Goal: Task Accomplishment & Management: Manage account settings

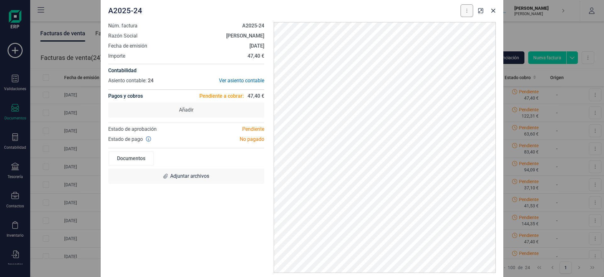
click at [471, 12] on button at bounding box center [467, 10] width 13 height 13
click at [456, 26] on span "Descargar documento" at bounding box center [439, 26] width 43 height 6
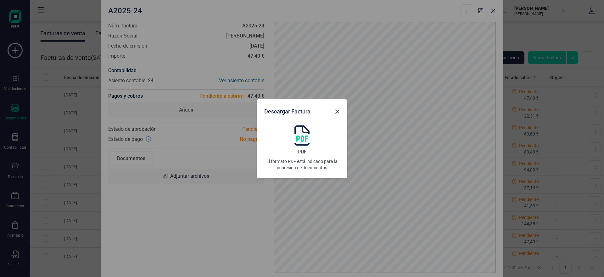
click at [300, 135] on img at bounding box center [301, 135] width 15 height 20
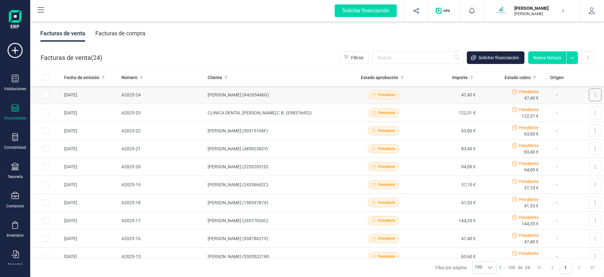
click at [596, 95] on icon at bounding box center [595, 94] width 1 height 5
click at [578, 133] on span "Marcar como cobrada" at bounding box center [567, 136] width 43 height 6
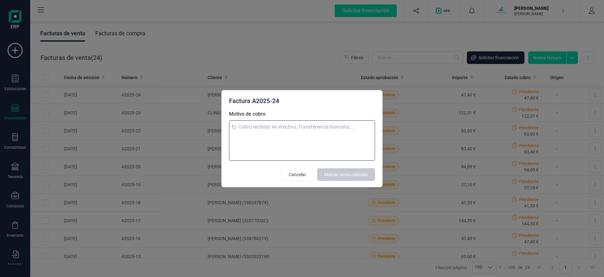
click at [280, 129] on textarea "Motivo de cobro" at bounding box center [302, 140] width 146 height 40
drag, startPoint x: 250, startPoint y: 127, endPoint x: 210, endPoint y: 131, distance: 39.2
click at [229, 131] on textarea "recibo" at bounding box center [302, 140] width 146 height 40
type textarea "recibo"
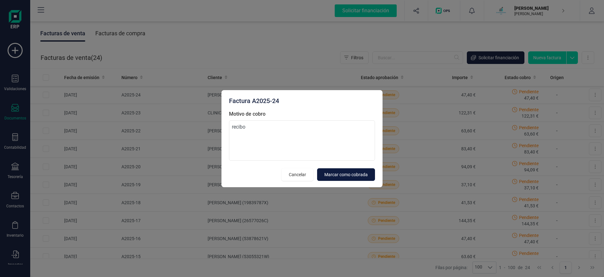
click at [347, 178] on button "Marcar como cobrada" at bounding box center [346, 174] width 58 height 13
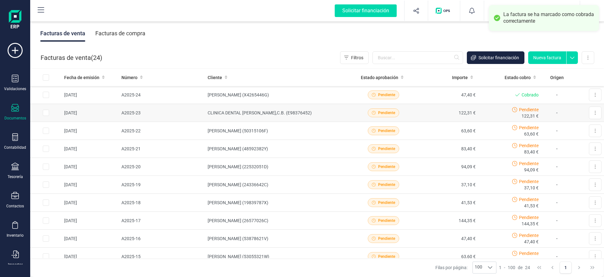
click at [431, 113] on td "122,31 €" at bounding box center [446, 113] width 63 height 18
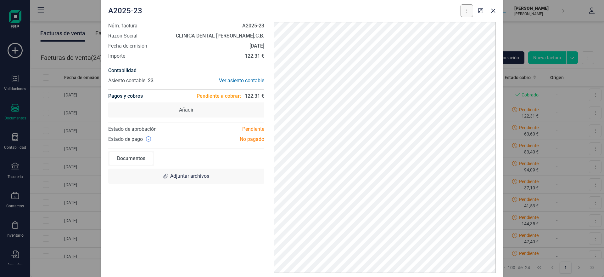
click at [467, 12] on icon at bounding box center [467, 11] width 1 height 4
click at [460, 24] on span "Descargar documento" at bounding box center [439, 26] width 43 height 6
click at [464, 13] on button at bounding box center [467, 10] width 13 height 13
click at [450, 26] on span "Descargar documento" at bounding box center [439, 26] width 43 height 6
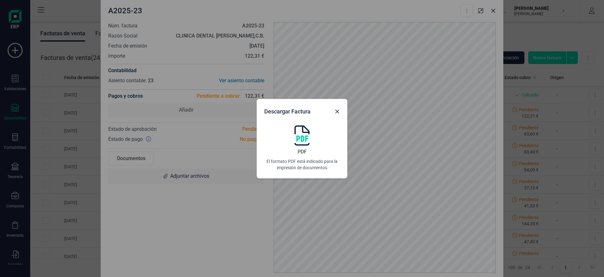
click at [306, 141] on img at bounding box center [301, 135] width 15 height 20
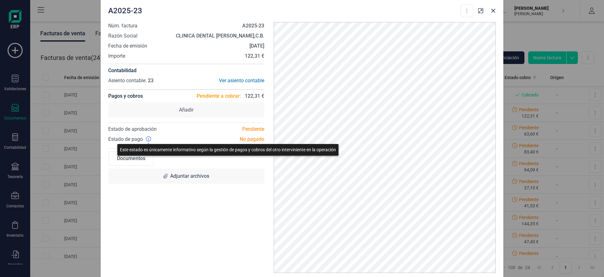
click at [148, 138] on icon at bounding box center [148, 138] width 5 height 5
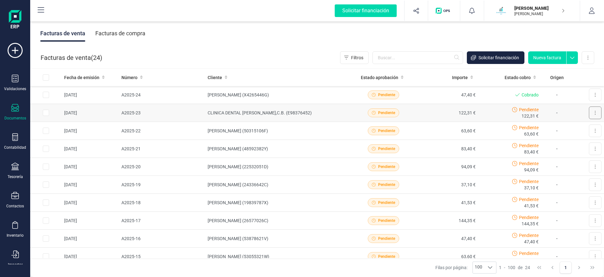
click at [590, 113] on button at bounding box center [595, 112] width 13 height 13
click at [384, 112] on span "Pendiente" at bounding box center [386, 113] width 17 height 6
click at [429, 129] on td "63,60 €" at bounding box center [446, 131] width 63 height 18
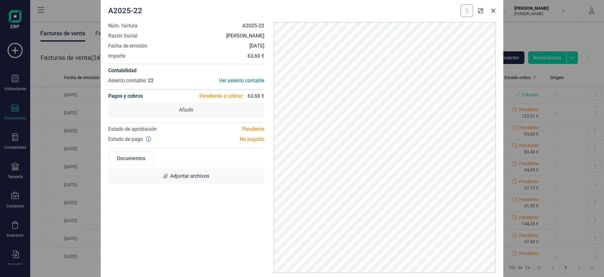
click at [469, 13] on button at bounding box center [467, 10] width 13 height 13
click at [457, 24] on span "Descargar documento" at bounding box center [439, 26] width 43 height 6
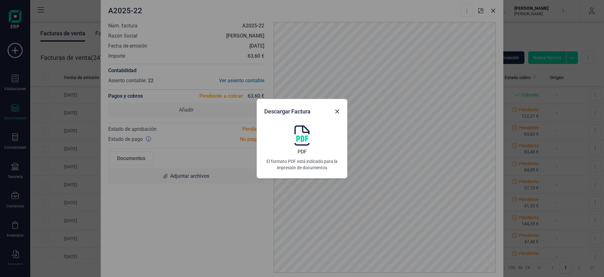
click at [292, 142] on div "PDF El formato PDF está indicado para la impresión de documentos" at bounding box center [302, 147] width 76 height 45
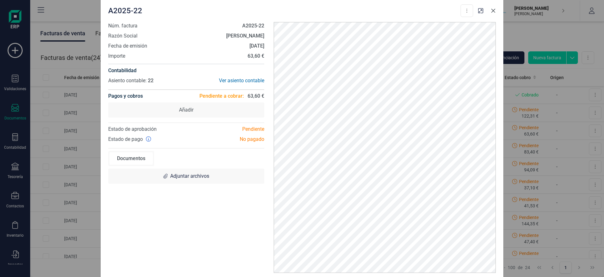
click at [492, 9] on icon "button" at bounding box center [493, 10] width 4 height 4
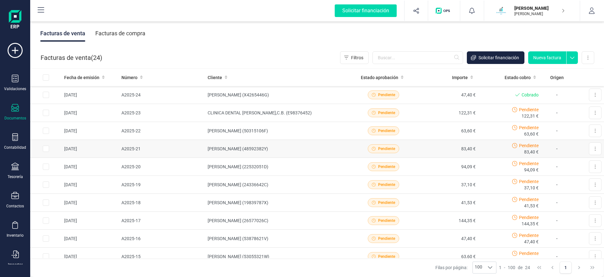
click at [343, 146] on td "[PERSON_NAME] (48592382Y)" at bounding box center [278, 149] width 147 height 18
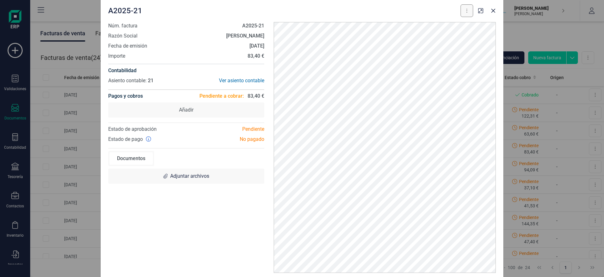
click at [466, 11] on icon at bounding box center [466, 10] width 1 height 5
click at [459, 25] on span "Descargar documento" at bounding box center [439, 26] width 43 height 6
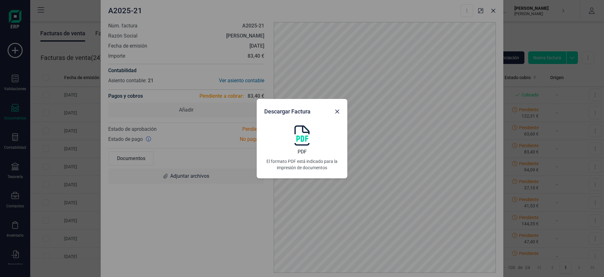
click at [296, 138] on img at bounding box center [301, 135] width 15 height 20
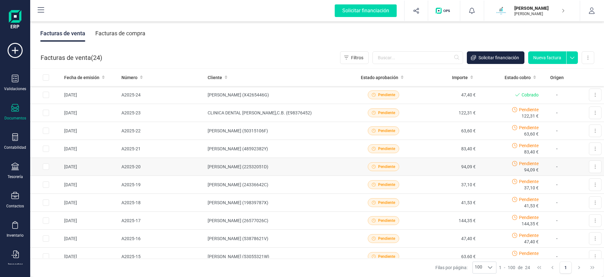
click at [345, 166] on td "[PERSON_NAME] (22532051D)" at bounding box center [278, 167] width 147 height 18
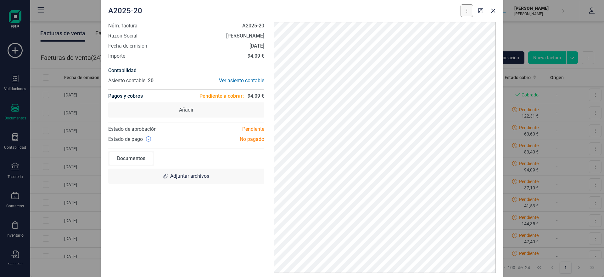
click at [470, 12] on button at bounding box center [467, 10] width 13 height 13
click at [452, 28] on span "Descargar documento" at bounding box center [439, 26] width 43 height 6
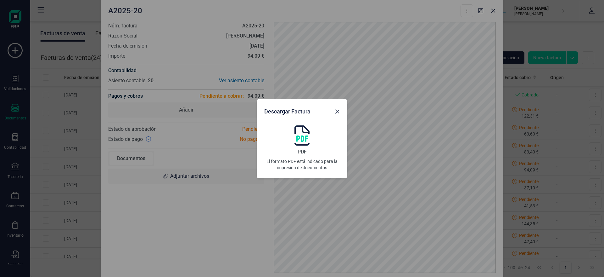
click at [368, 170] on div "Descargar Factura PDF El formato PDF está indicado para la impresión de documen…" at bounding box center [302, 138] width 604 height 277
click at [292, 142] on div "PDF El formato PDF está indicado para la impresión de documentos" at bounding box center [302, 147] width 76 height 45
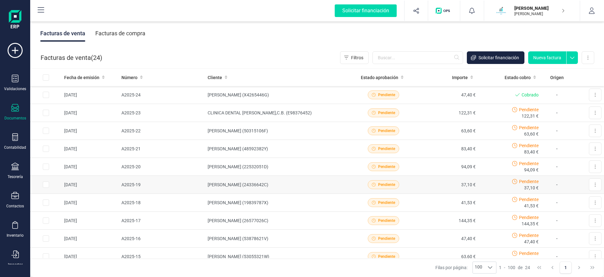
click at [270, 184] on td "[PERSON_NAME] (24336642C)" at bounding box center [278, 185] width 147 height 18
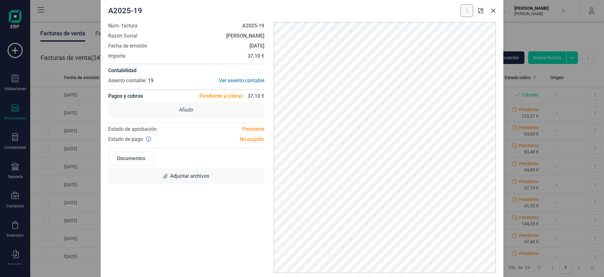
click at [471, 13] on button at bounding box center [467, 10] width 13 height 13
click at [452, 25] on span "Descargar documento" at bounding box center [439, 26] width 43 height 6
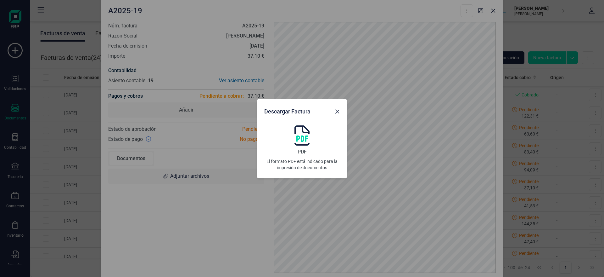
click at [299, 137] on img at bounding box center [301, 135] width 15 height 20
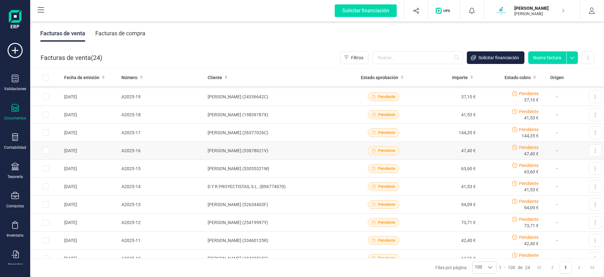
scroll to position [96, 0]
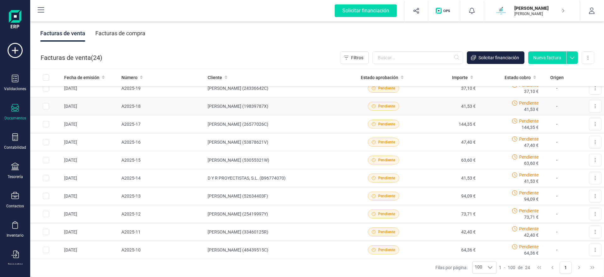
click at [300, 105] on td "[PERSON_NAME] (19839787X)" at bounding box center [278, 106] width 147 height 18
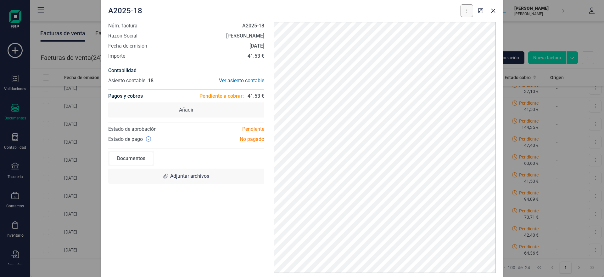
click at [468, 14] on button at bounding box center [467, 10] width 13 height 13
click at [445, 29] on span "Descargar documento" at bounding box center [439, 26] width 43 height 6
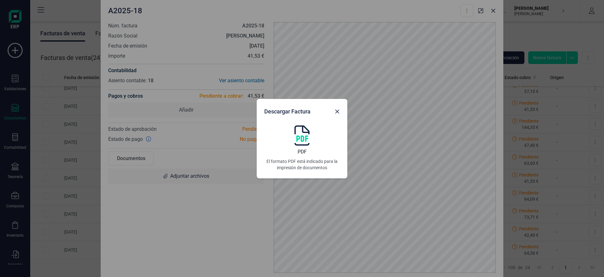
click at [307, 136] on img at bounding box center [301, 135] width 15 height 20
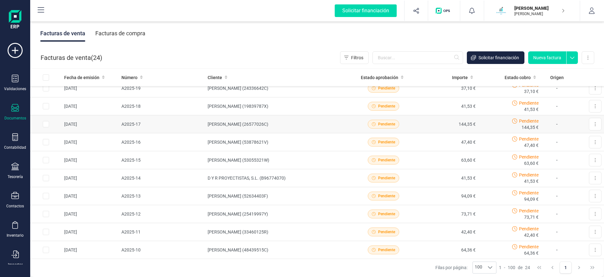
click at [252, 128] on td "[PERSON_NAME] (26577026C)" at bounding box center [278, 124] width 147 height 18
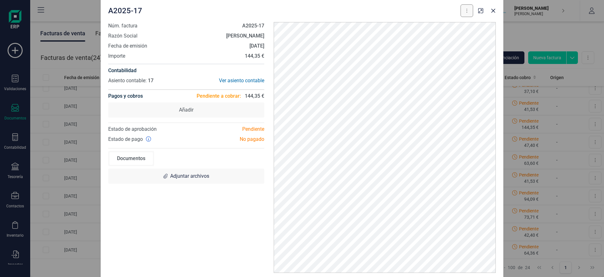
click at [469, 10] on button at bounding box center [467, 10] width 13 height 13
click at [456, 27] on span "Descargar documento" at bounding box center [439, 26] width 43 height 6
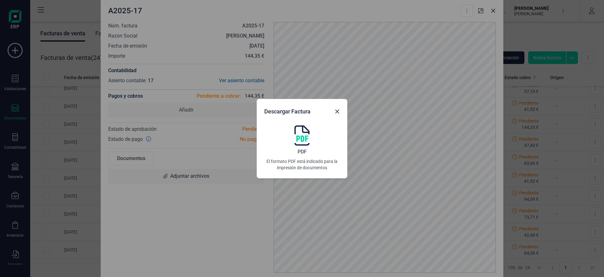
click at [298, 143] on img at bounding box center [301, 135] width 15 height 20
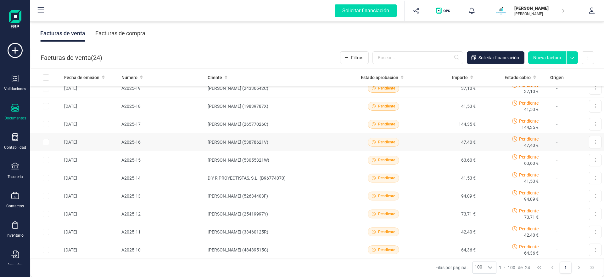
click at [241, 143] on td "[PERSON_NAME] (53878621V)" at bounding box center [278, 142] width 147 height 18
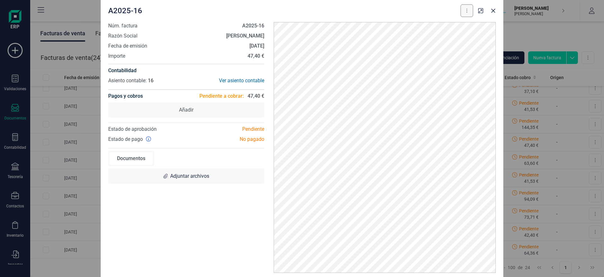
click at [467, 10] on icon at bounding box center [466, 10] width 1 height 5
click at [454, 24] on span "Descargar documento" at bounding box center [439, 26] width 43 height 6
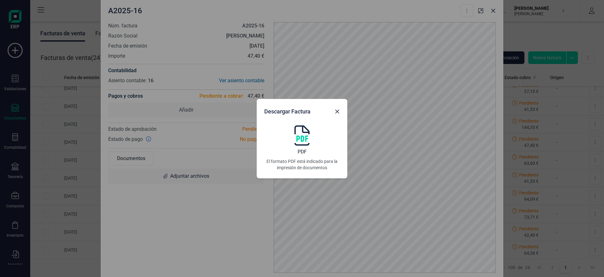
click at [307, 137] on img at bounding box center [301, 135] width 15 height 20
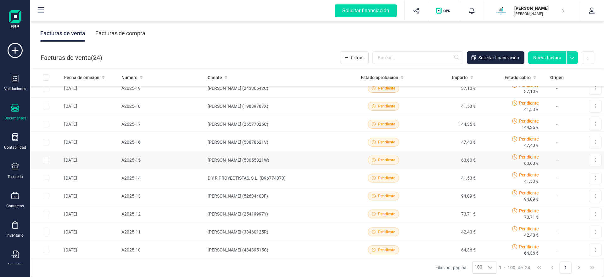
scroll to position [128, 0]
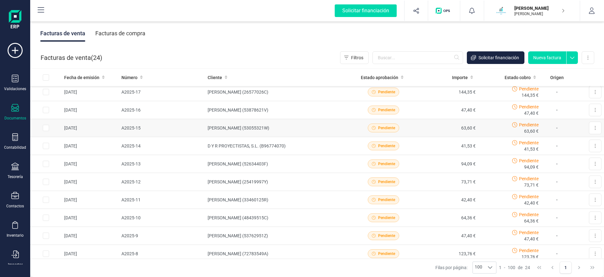
click at [240, 127] on td "[PERSON_NAME] (53055321W)" at bounding box center [278, 128] width 147 height 18
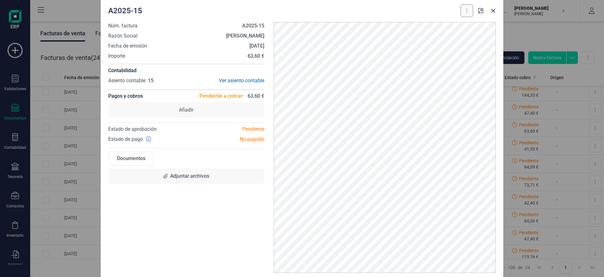
click at [471, 7] on button at bounding box center [467, 10] width 13 height 13
click at [454, 24] on span "Descargar documento" at bounding box center [439, 26] width 43 height 6
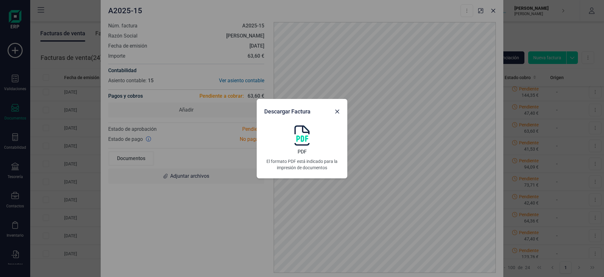
click at [307, 135] on img at bounding box center [301, 135] width 15 height 20
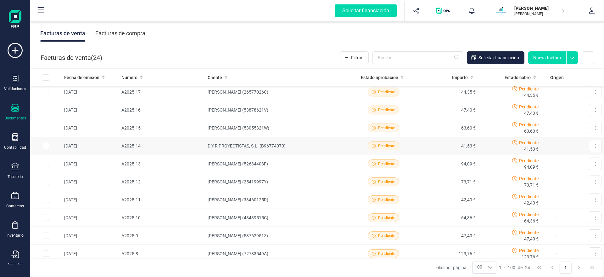
click at [250, 144] on td "D Y R PROYECTISTAS, S.L. (B96774070)" at bounding box center [278, 146] width 147 height 18
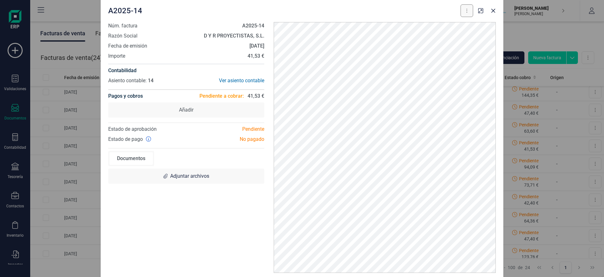
click at [470, 13] on button at bounding box center [467, 10] width 13 height 13
click at [439, 25] on span "Descargar documento" at bounding box center [439, 26] width 43 height 6
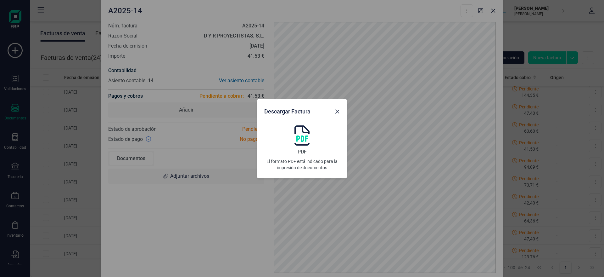
click at [306, 135] on img at bounding box center [301, 135] width 15 height 20
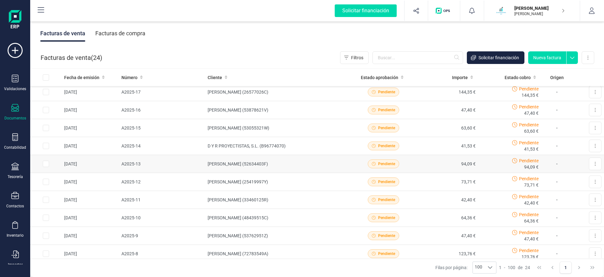
click at [251, 161] on td "[PERSON_NAME] (52634403F)" at bounding box center [278, 164] width 147 height 18
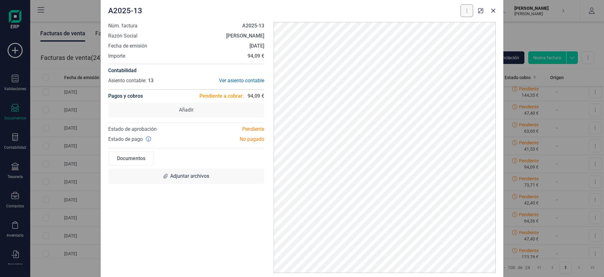
click at [468, 14] on button at bounding box center [467, 10] width 13 height 13
click at [461, 28] on span "Descargar documento" at bounding box center [439, 26] width 43 height 6
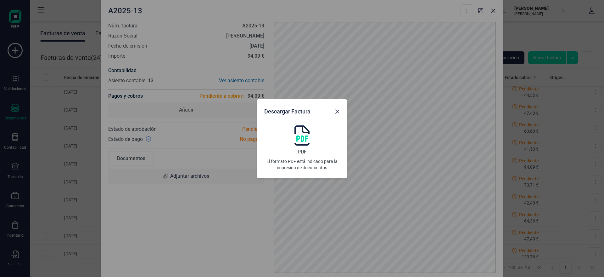
click at [293, 140] on div "PDF El formato PDF está indicado para la impresión de documentos" at bounding box center [302, 147] width 76 height 45
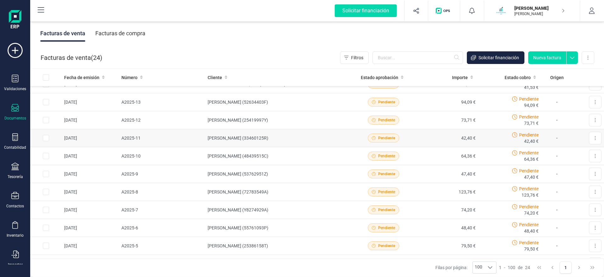
scroll to position [193, 0]
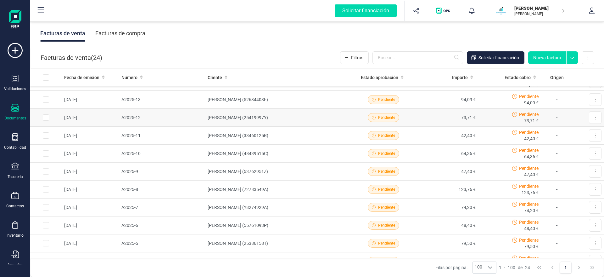
click at [244, 116] on td "[PERSON_NAME] (25419997Y)" at bounding box center [278, 118] width 147 height 18
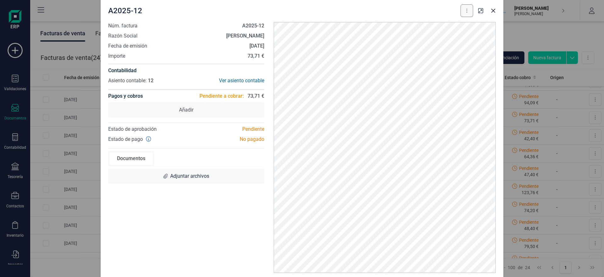
click at [469, 11] on button at bounding box center [467, 10] width 13 height 13
click at [433, 25] on span "Descargar documento" at bounding box center [439, 26] width 43 height 6
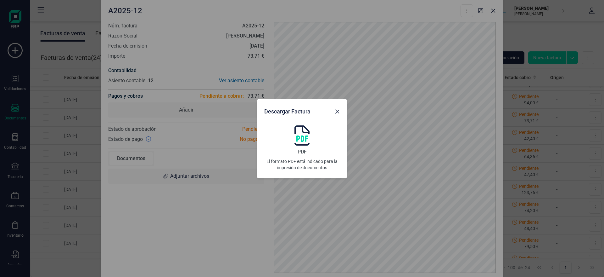
click at [300, 138] on img at bounding box center [301, 135] width 15 height 20
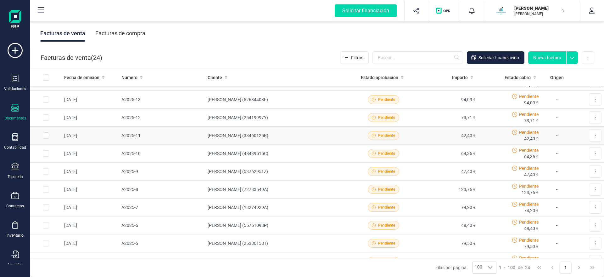
click at [243, 138] on td "[PERSON_NAME] (33460125R)" at bounding box center [278, 135] width 147 height 18
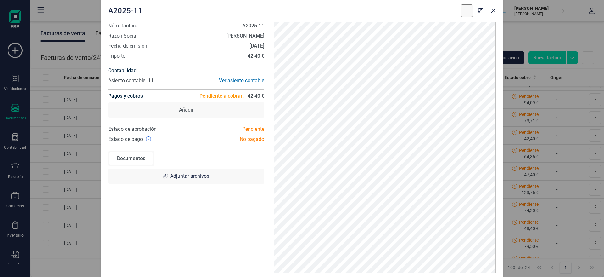
click at [466, 14] on button at bounding box center [467, 10] width 13 height 13
click at [451, 26] on span "Descargar documento" at bounding box center [439, 26] width 43 height 6
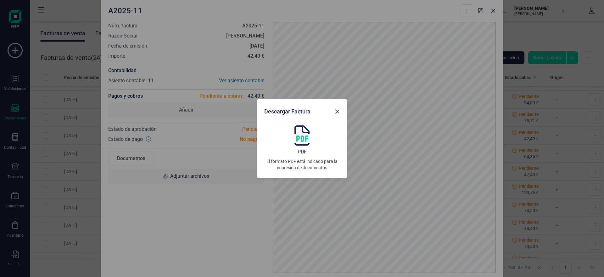
click at [308, 142] on img at bounding box center [301, 135] width 15 height 20
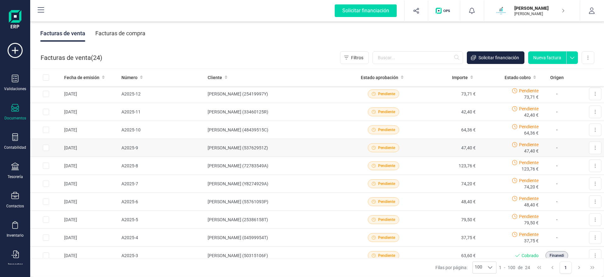
scroll to position [225, 0]
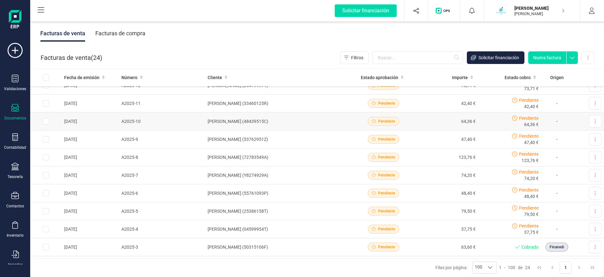
click at [250, 119] on td "[PERSON_NAME] (48439515C)" at bounding box center [278, 121] width 147 height 18
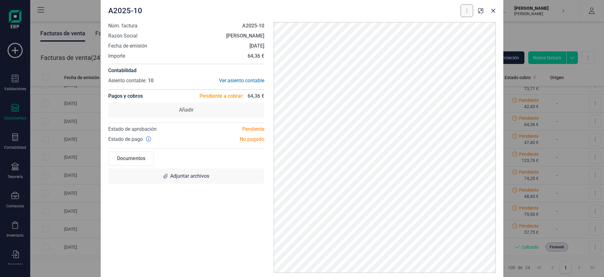
click at [471, 11] on button at bounding box center [467, 10] width 13 height 13
click at [445, 28] on span "Descargar documento" at bounding box center [439, 26] width 43 height 6
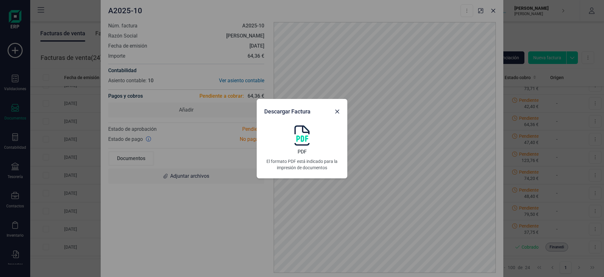
click at [305, 133] on img at bounding box center [301, 135] width 15 height 20
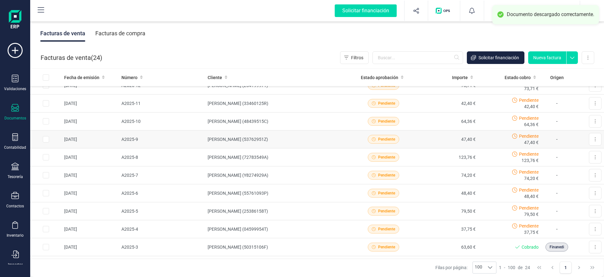
click at [256, 141] on td "[PERSON_NAME] (53762951Z)" at bounding box center [278, 139] width 147 height 18
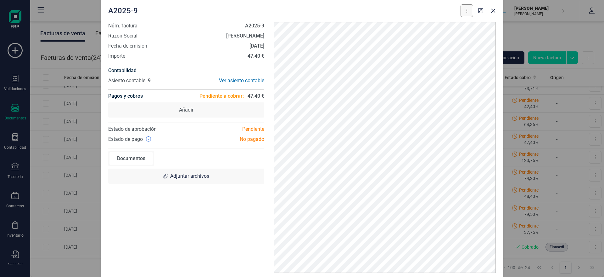
click at [466, 11] on button at bounding box center [467, 10] width 13 height 13
click at [429, 27] on span "Descargar documento" at bounding box center [439, 26] width 43 height 6
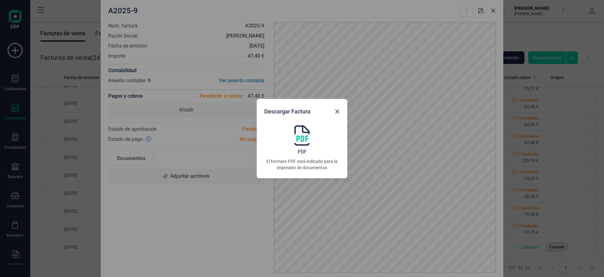
click at [297, 140] on img at bounding box center [301, 135] width 15 height 20
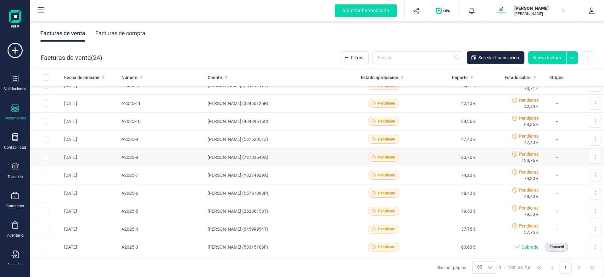
click at [290, 154] on td "[PERSON_NAME] (72783549A)" at bounding box center [278, 157] width 147 height 18
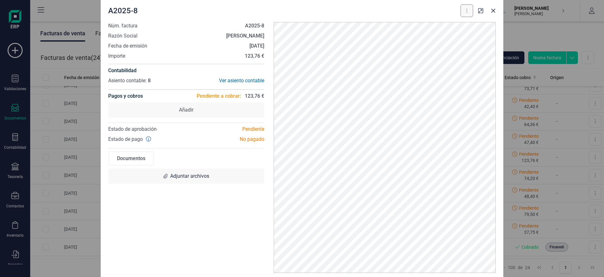
click at [467, 14] on button at bounding box center [467, 10] width 13 height 13
click at [452, 27] on span "Descargar documento" at bounding box center [439, 26] width 43 height 6
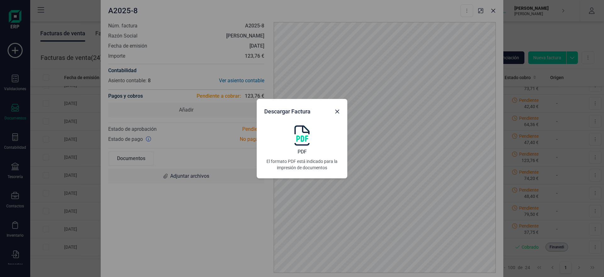
click at [301, 140] on img at bounding box center [301, 135] width 15 height 20
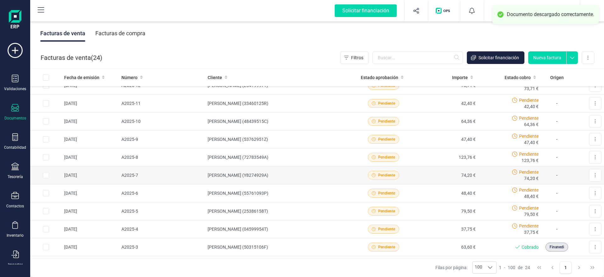
click at [217, 177] on td "[PERSON_NAME] (Y8274929A)" at bounding box center [278, 175] width 147 height 18
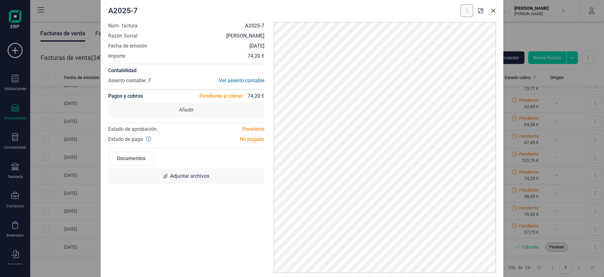
click at [470, 7] on button at bounding box center [467, 10] width 13 height 13
click at [449, 26] on span "Descargar documento" at bounding box center [439, 26] width 43 height 6
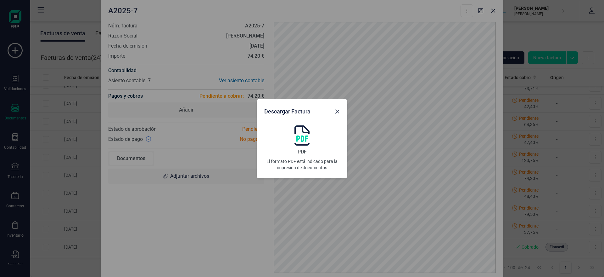
click at [297, 143] on img at bounding box center [301, 135] width 15 height 20
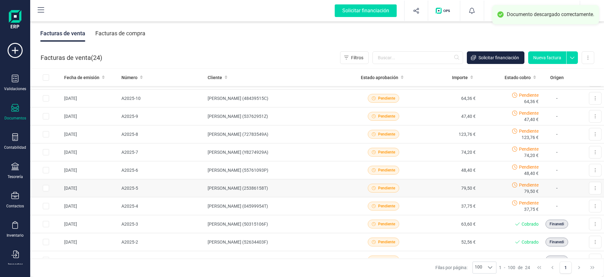
scroll to position [257, 0]
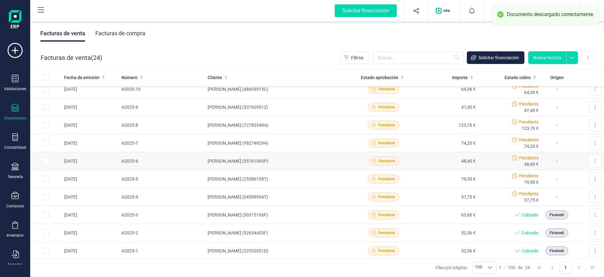
click at [250, 158] on td "[PERSON_NAME] (55761093P)" at bounding box center [278, 161] width 147 height 18
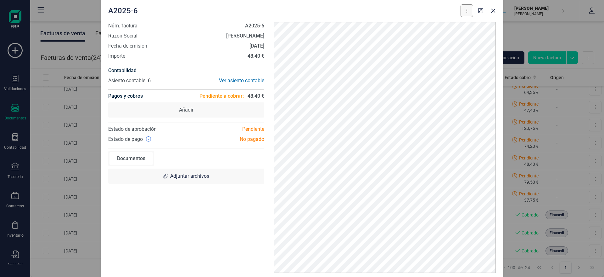
click at [467, 8] on button at bounding box center [467, 10] width 13 height 13
click at [434, 27] on span "Descargar documento" at bounding box center [439, 26] width 43 height 6
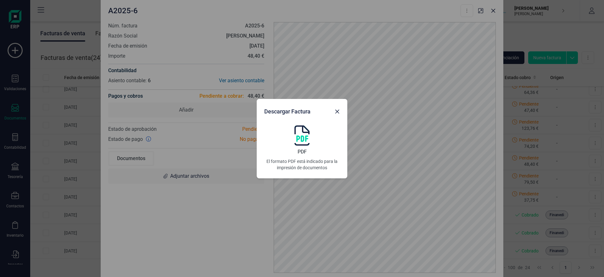
click at [309, 132] on img at bounding box center [301, 135] width 15 height 20
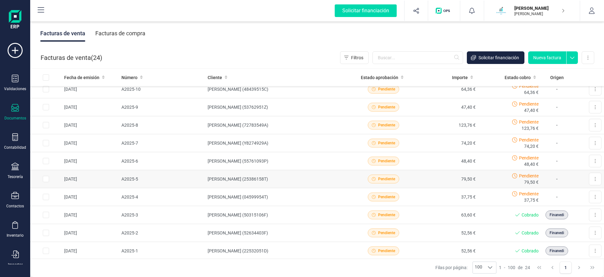
click at [230, 181] on td "[PERSON_NAME] (25386158T)" at bounding box center [278, 179] width 147 height 18
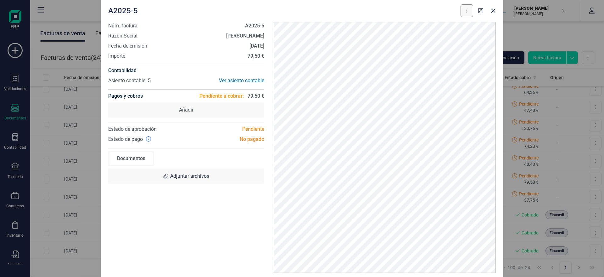
click at [468, 10] on button at bounding box center [467, 10] width 13 height 13
click at [446, 27] on span "Descargar documento" at bounding box center [439, 26] width 43 height 6
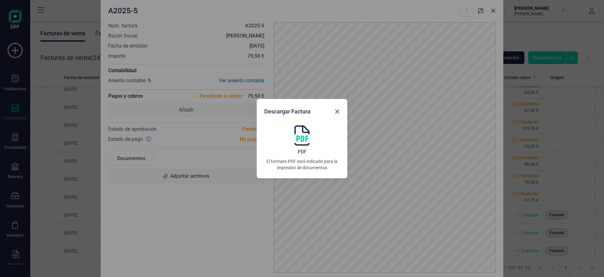
click at [302, 139] on img at bounding box center [301, 135] width 15 height 20
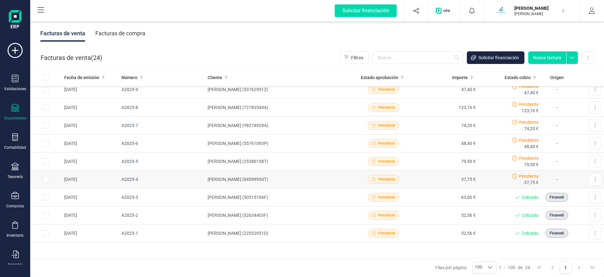
scroll to position [284, 0]
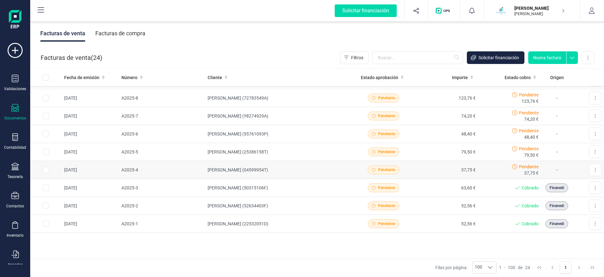
click at [280, 167] on td "[PERSON_NAME] (04599954T)" at bounding box center [278, 170] width 147 height 18
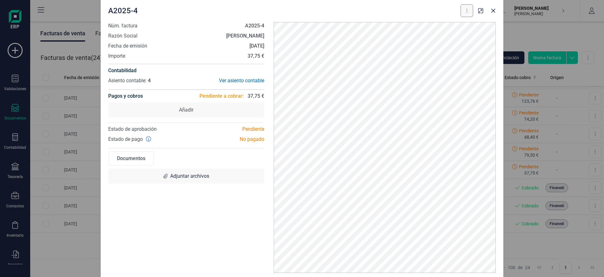
click at [468, 7] on button at bounding box center [467, 10] width 13 height 13
click at [454, 28] on span "Descargar documento" at bounding box center [439, 26] width 43 height 6
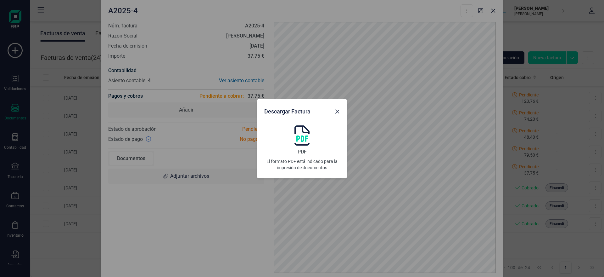
click at [303, 140] on img at bounding box center [301, 135] width 15 height 20
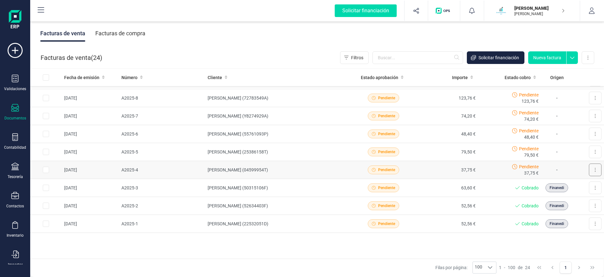
click at [594, 170] on button at bounding box center [595, 169] width 13 height 13
click at [571, 214] on span "Marcar como cobrada" at bounding box center [567, 211] width 43 height 6
click at [571, 214] on td "Finanedi" at bounding box center [556, 206] width 31 height 18
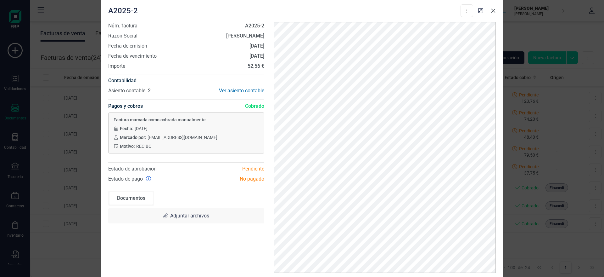
click at [492, 8] on button "button" at bounding box center [493, 11] width 10 height 10
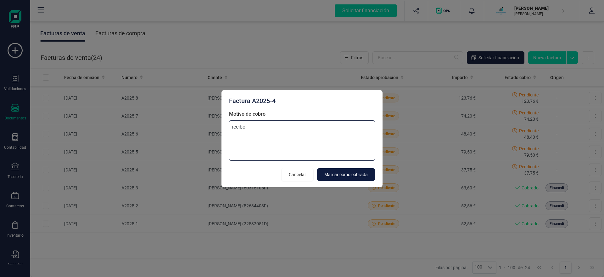
type textarea "recibo"
click at [335, 171] on span "Marcar como cobrada" at bounding box center [345, 174] width 43 height 6
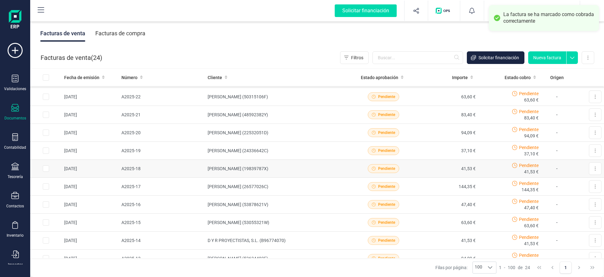
scroll to position [0, 0]
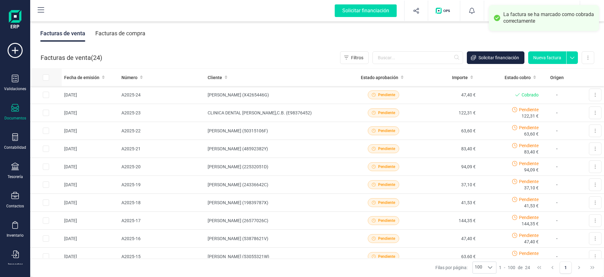
click at [46, 76] on input "All items unselected" at bounding box center [46, 77] width 6 height 6
checkbox input "true"
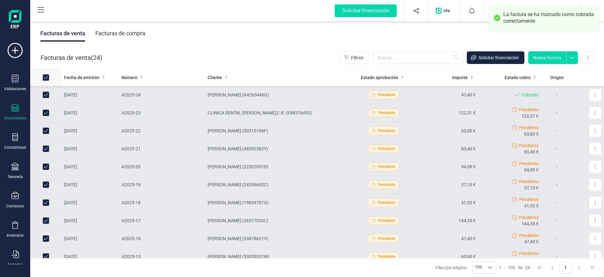
checkbox input "true"
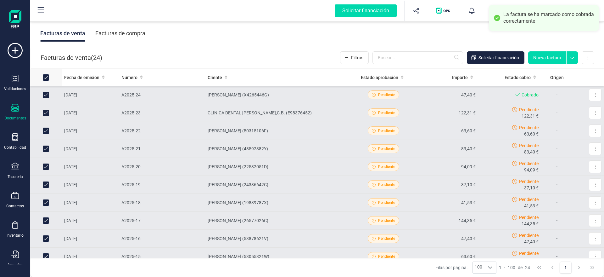
checkbox input "true"
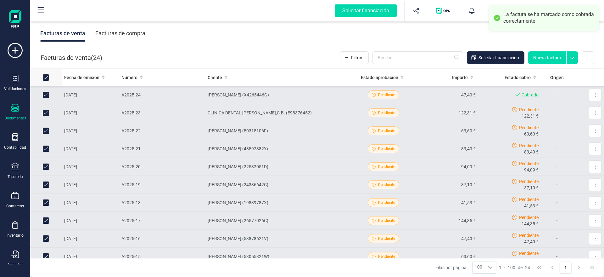
checkbox input "true"
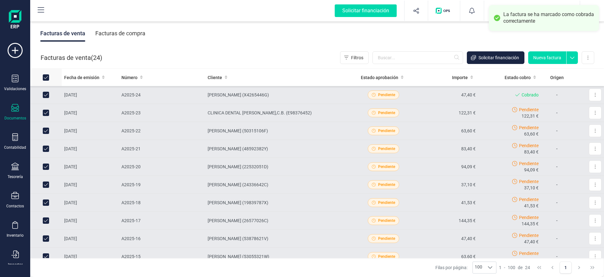
checkbox input "true"
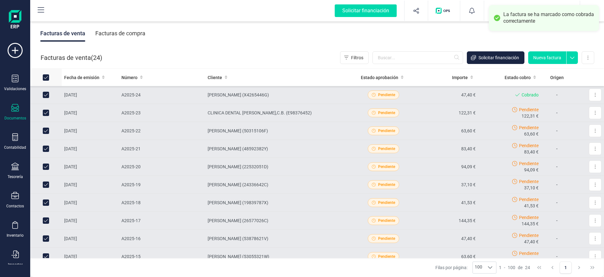
checkbox input "true"
click at [590, 58] on button at bounding box center [588, 57] width 13 height 13
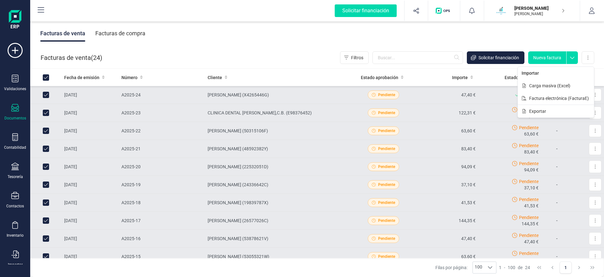
click at [572, 58] on icon at bounding box center [572, 58] width 4 height 2
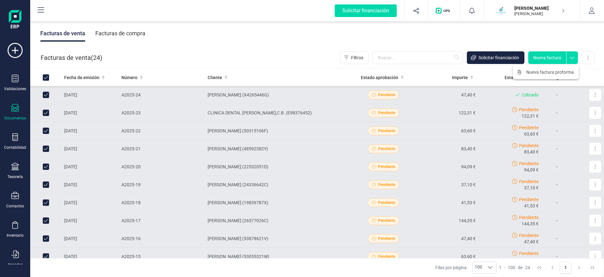
click at [565, 30] on div "Facturas de venta Facturas de compra" at bounding box center [317, 33] width 574 height 26
click at [597, 112] on button at bounding box center [595, 112] width 13 height 13
click at [572, 157] on button "Marcar como cobrada" at bounding box center [568, 154] width 66 height 13
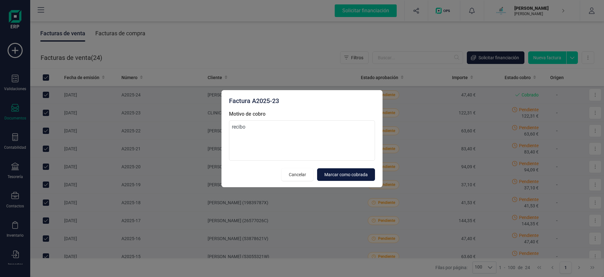
type textarea "recibo"
click at [352, 174] on span "Marcar como cobrada" at bounding box center [345, 174] width 43 height 6
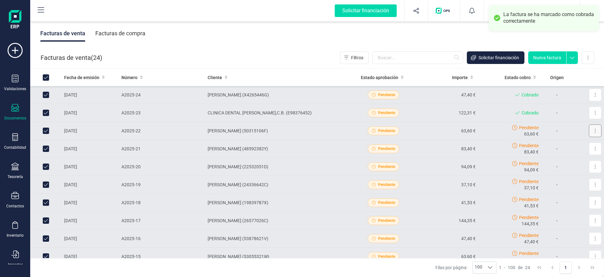
click at [593, 131] on button at bounding box center [595, 130] width 13 height 13
click at [567, 171] on span "Marcar como cobrada" at bounding box center [567, 172] width 43 height 6
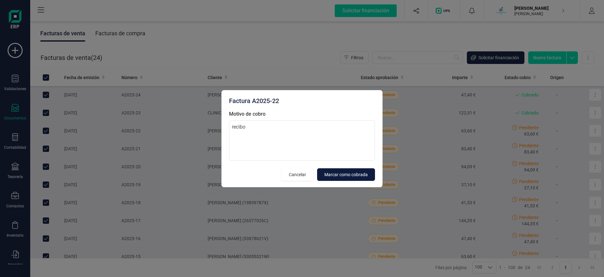
type textarea "recibo"
click at [343, 173] on span "Marcar como cobrada" at bounding box center [345, 174] width 43 height 6
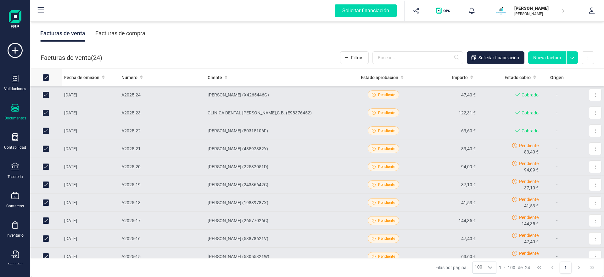
click at [47, 78] on input "All items selected" at bounding box center [46, 77] width 6 height 6
checkbox input "false"
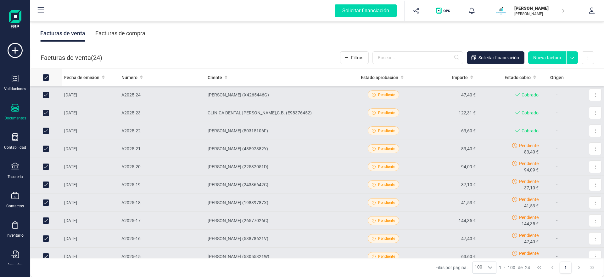
checkbox input "false"
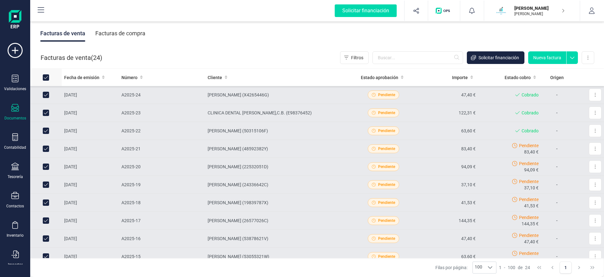
checkbox input "false"
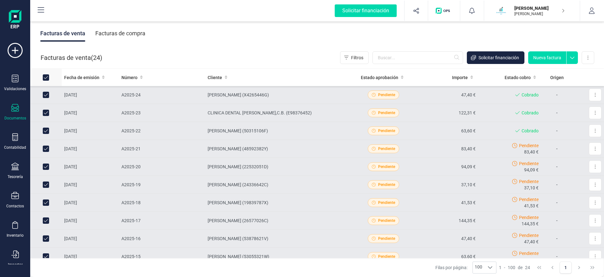
checkbox input "false"
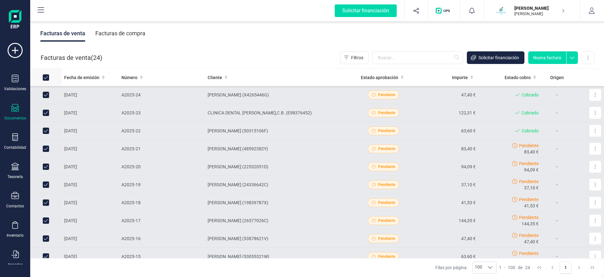
checkbox input "false"
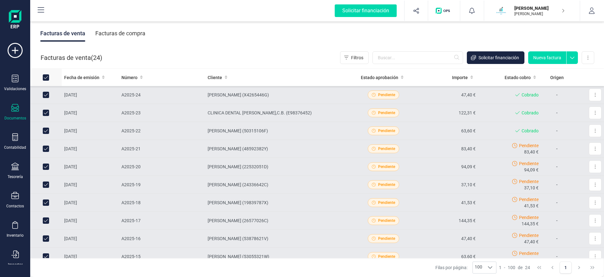
checkbox input "false"
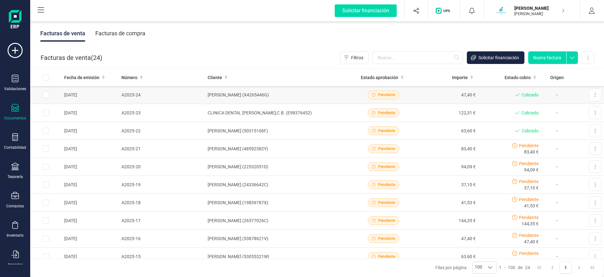
click at [46, 96] on input "Row Selected ba85d972-09f7-4879-8a17-f0748f17a631" at bounding box center [46, 95] width 6 height 6
checkbox input "true"
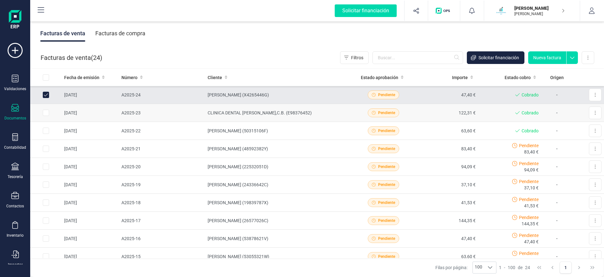
click at [45, 112] on input "Row Selected 2dda0f97-19c9-4278-83e3-2c6fcb3de987" at bounding box center [46, 112] width 6 height 6
checkbox input "true"
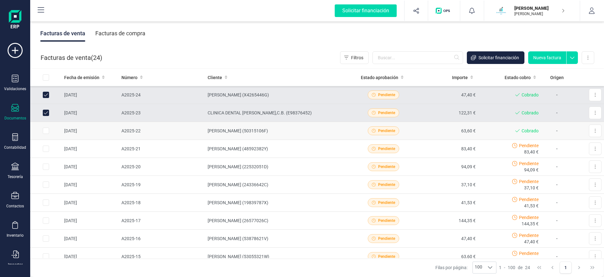
click at [45, 131] on input "Row Selected 9f7b5aaf-c888-4868-a4ed-bae04c50169d" at bounding box center [46, 130] width 6 height 6
checkbox input "true"
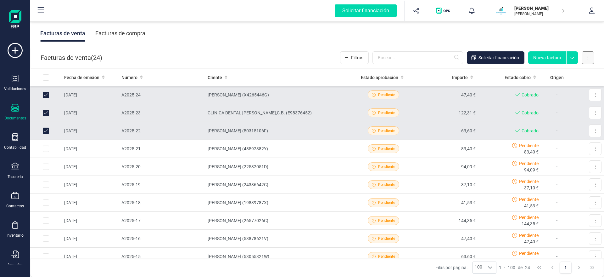
click at [589, 60] on button at bounding box center [588, 57] width 13 height 13
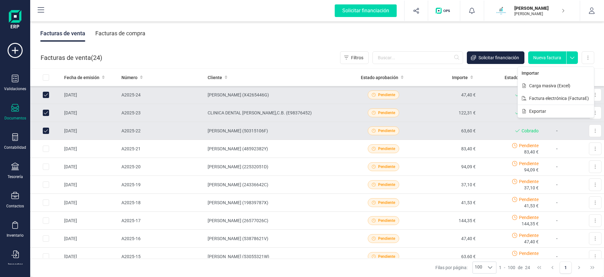
click at [541, 74] on button "Importar" at bounding box center [556, 73] width 76 height 13
click at [441, 10] on img "button" at bounding box center [444, 11] width 17 height 6
